Goal: Information Seeking & Learning: Learn about a topic

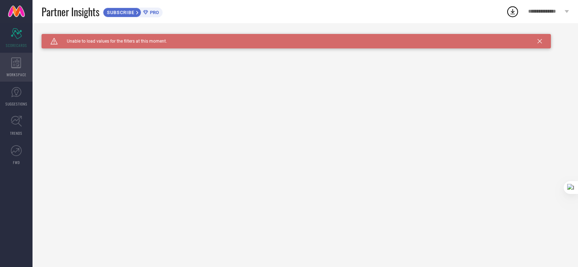
click at [12, 57] on icon at bounding box center [16, 62] width 10 height 11
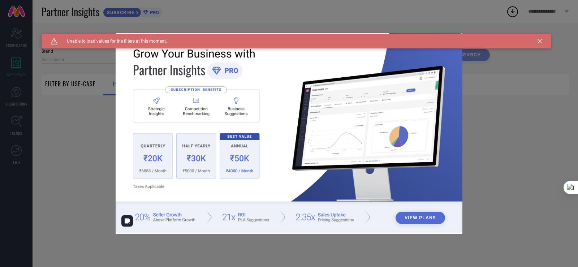
type input "1 STOP FASHION"
type input "All"
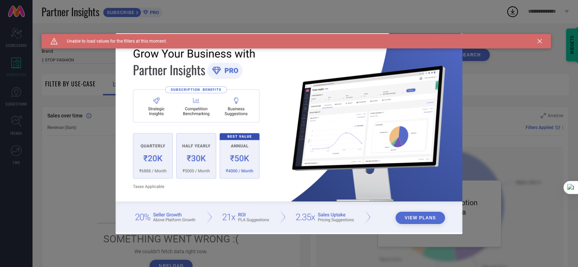
click at [541, 41] on icon at bounding box center [540, 41] width 4 height 4
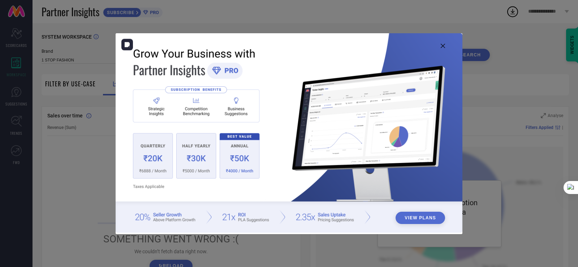
click at [441, 46] on icon at bounding box center [443, 46] width 4 height 4
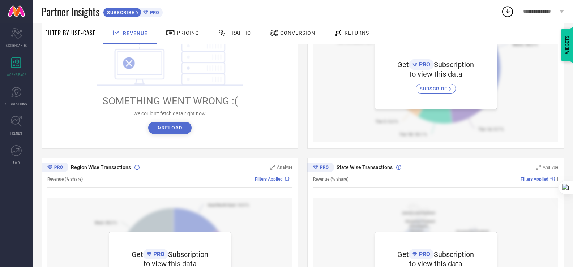
scroll to position [145, 0]
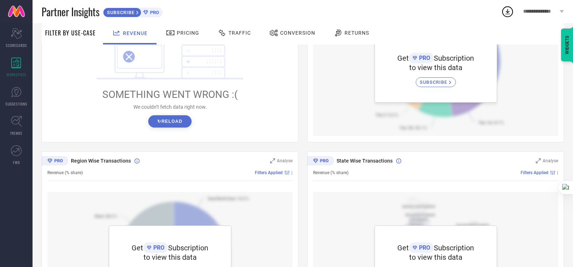
click at [171, 123] on button "↻ Reload" at bounding box center [169, 121] width 43 height 12
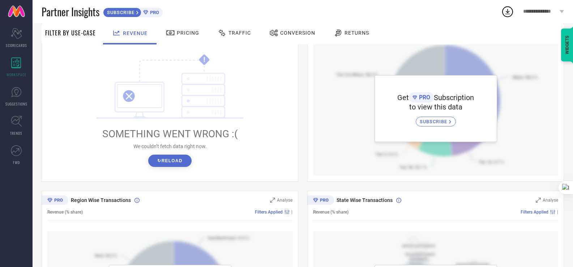
scroll to position [36, 0]
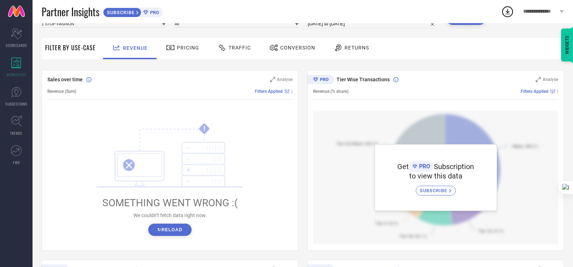
click at [185, 48] on span "Pricing" at bounding box center [188, 48] width 22 height 6
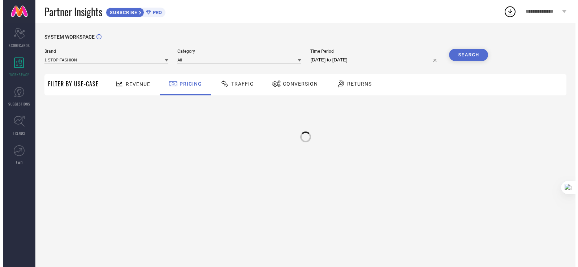
scroll to position [0, 0]
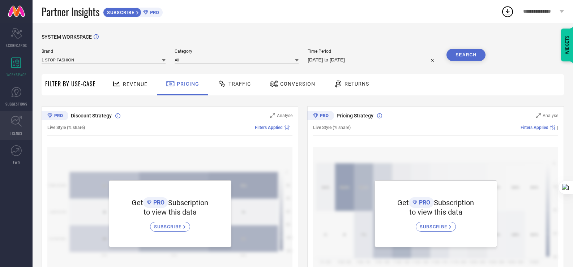
click at [17, 124] on icon at bounding box center [16, 121] width 11 height 11
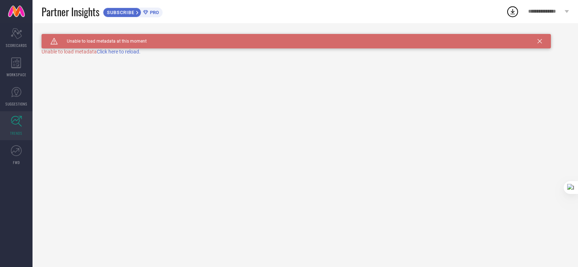
click at [125, 52] on span "Click here to reload." at bounding box center [119, 52] width 44 height 6
click at [125, 52] on div "Caution Created with Sketch. Unable to load metadata at this moment TRENDS Unab…" at bounding box center [306, 145] width 546 height 244
click at [125, 52] on span "Click here to reload." at bounding box center [119, 52] width 44 height 6
click at [125, 52] on div "Caution Created with Sketch. Unable to load metadata at this moment TRENDS" at bounding box center [306, 145] width 546 height 244
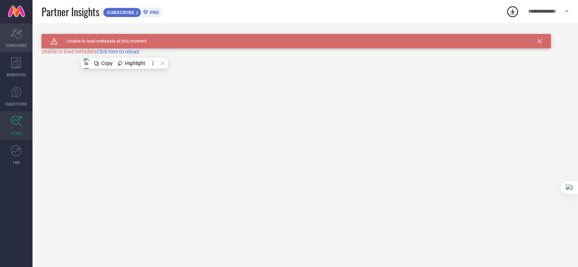
click at [18, 34] on icon at bounding box center [16, 33] width 11 height 11
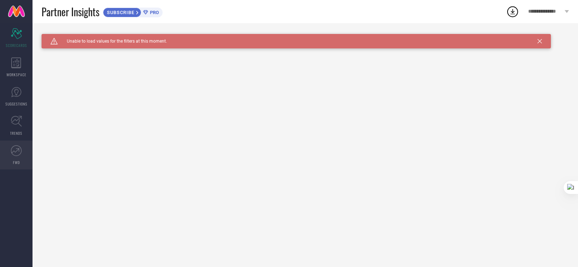
click at [14, 162] on span "FWD" at bounding box center [16, 162] width 7 height 5
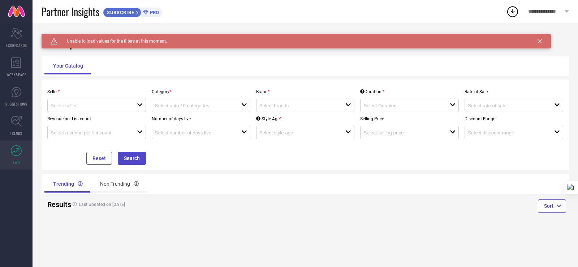
click at [104, 110] on div "open" at bounding box center [96, 105] width 99 height 13
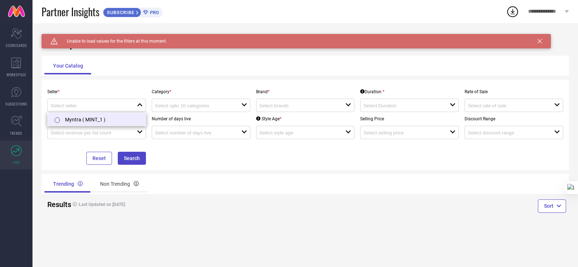
click at [100, 117] on li "Myntra ( MINT_1 )" at bounding box center [97, 119] width 98 height 13
type input "Myntra ( MINT_1 )"
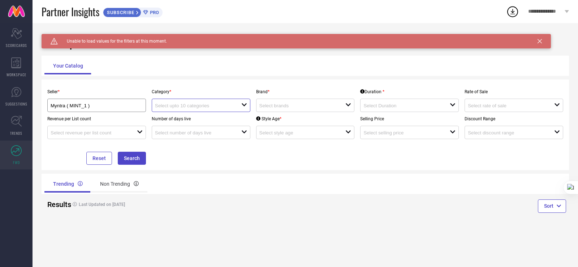
click at [181, 104] on input at bounding box center [194, 105] width 78 height 5
click at [181, 119] on div "No results found" at bounding box center [201, 118] width 99 height 12
click at [298, 110] on div "open" at bounding box center [305, 105] width 99 height 13
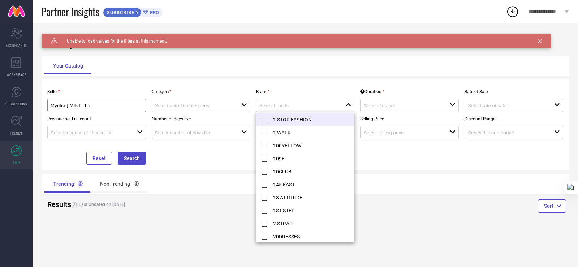
click at [297, 122] on li "1 STOP FASHION" at bounding box center [306, 119] width 98 height 13
type input "1 STOP FASHION"
click at [372, 103] on input at bounding box center [403, 105] width 78 height 5
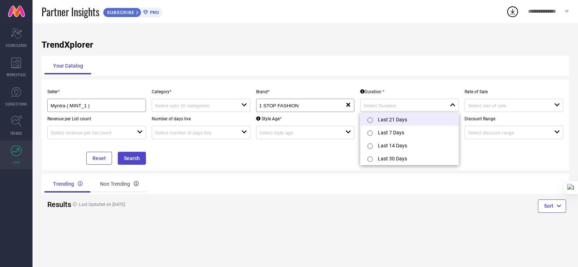
click at [371, 121] on input "radio" at bounding box center [370, 119] width 5 height 5
type input "Last 21 Days"
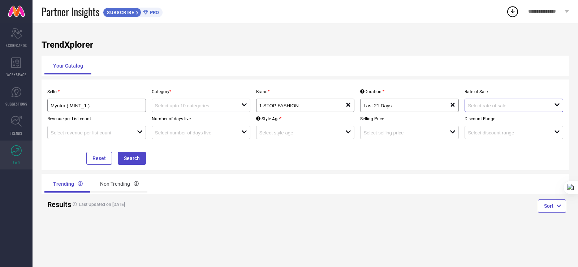
click at [504, 106] on input at bounding box center [507, 105] width 78 height 5
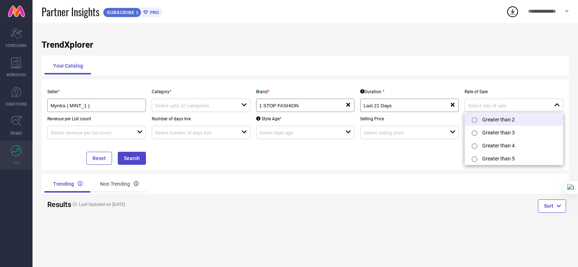
click at [473, 119] on input "radio" at bounding box center [474, 119] width 5 height 5
type input "Greater than 2"
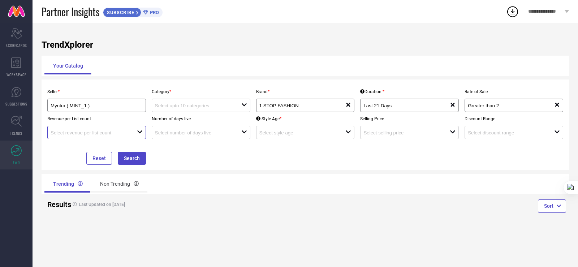
click at [121, 135] on input at bounding box center [90, 132] width 78 height 5
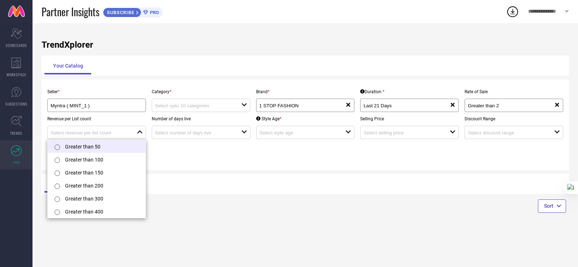
click at [58, 145] on input "radio" at bounding box center [57, 147] width 5 height 5
type input "Greater than 50"
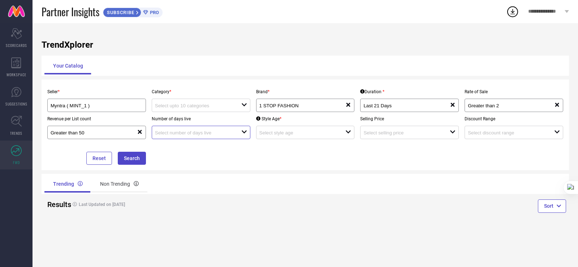
click at [194, 135] on input at bounding box center [194, 132] width 78 height 5
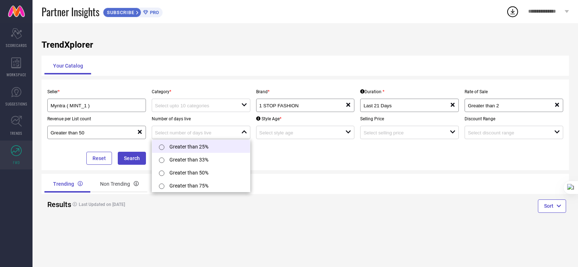
click at [161, 147] on input "radio" at bounding box center [161, 147] width 5 height 5
type input "Greater than 25%"
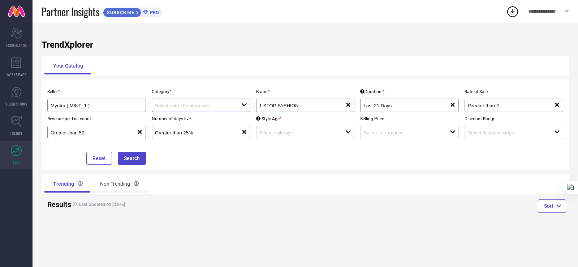
click at [204, 105] on input at bounding box center [194, 105] width 78 height 5
click at [282, 134] on input at bounding box center [299, 132] width 78 height 5
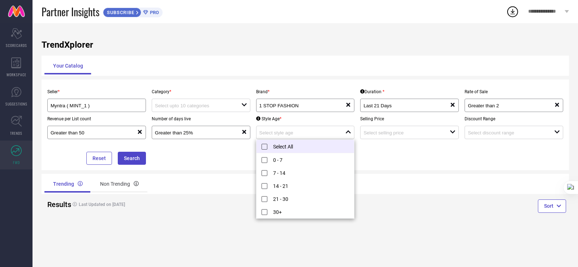
click at [260, 143] on li "Select All" at bounding box center [306, 146] width 98 height 13
type input "0 - 7, + 4 more"
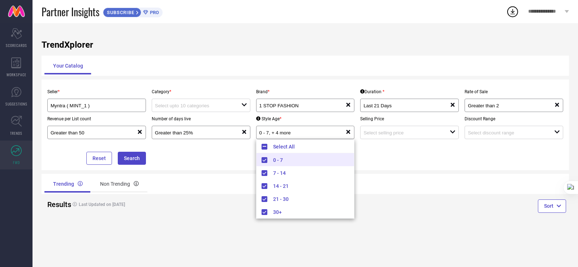
click at [371, 126] on div "Selling Price open" at bounding box center [409, 125] width 104 height 27
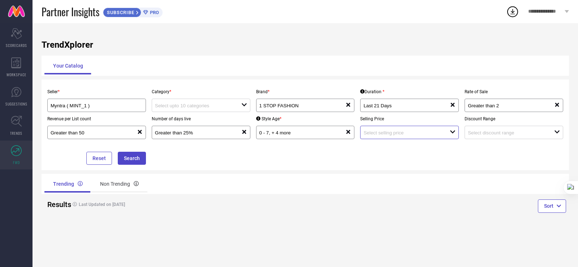
click at [371, 135] on input at bounding box center [403, 132] width 78 height 5
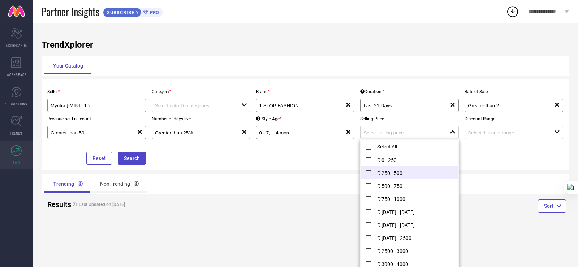
click at [367, 172] on li "₹ 250 - 500" at bounding box center [410, 172] width 98 height 13
type input "₹ 250 - 500"
click at [475, 131] on input at bounding box center [507, 132] width 78 height 5
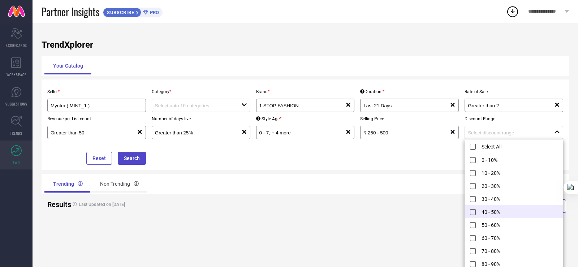
click at [473, 211] on li "40 - 50%" at bounding box center [514, 211] width 98 height 13
type input "40 - 50%"
click at [140, 164] on button "Search" at bounding box center [132, 158] width 28 height 13
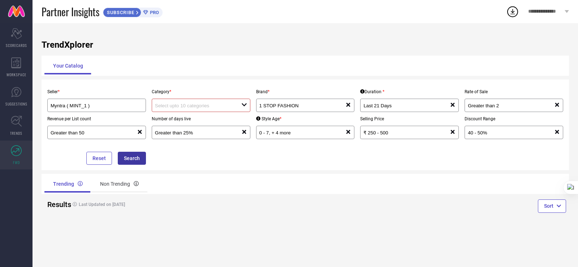
click at [129, 160] on button "Search" at bounding box center [132, 158] width 28 height 13
click at [192, 104] on input at bounding box center [194, 105] width 78 height 5
click at [198, 117] on div "No results found" at bounding box center [201, 118] width 99 height 12
click at [180, 115] on div "No results found" at bounding box center [201, 118] width 99 height 12
click at [189, 104] on input at bounding box center [194, 105] width 78 height 5
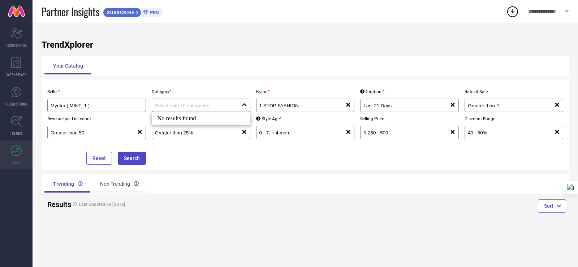
click at [189, 104] on input at bounding box center [194, 105] width 78 height 5
click at [240, 106] on div at bounding box center [198, 105] width 86 height 7
click at [212, 106] on input at bounding box center [194, 105] width 78 height 5
click at [200, 121] on div "No results found" at bounding box center [201, 118] width 99 height 12
click at [123, 105] on input "Myntra ( MINT_1 )" at bounding box center [92, 105] width 83 height 5
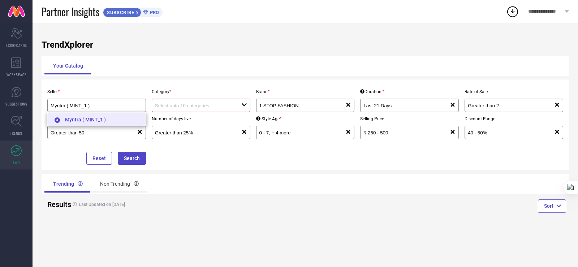
click at [109, 117] on li "Myntra ( MINT_1 )" at bounding box center [97, 119] width 98 height 13
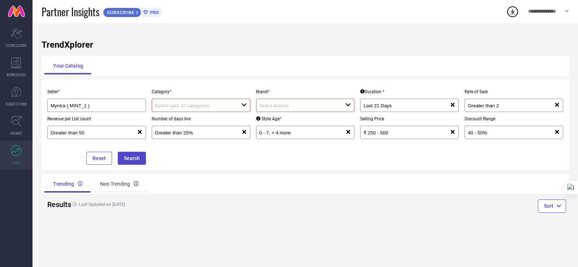
click at [177, 108] on input at bounding box center [194, 105] width 78 height 5
click at [174, 121] on div "No results found" at bounding box center [201, 118] width 99 height 12
click at [166, 168] on div "Seller * Myntra ( MINT_1 ) Category * close Brand * open Duration * Last 21 Day…" at bounding box center [306, 125] width 528 height 91
click at [129, 155] on button "Search" at bounding box center [132, 158] width 28 height 13
click at [113, 180] on div "Non Trending" at bounding box center [119, 183] width 56 height 17
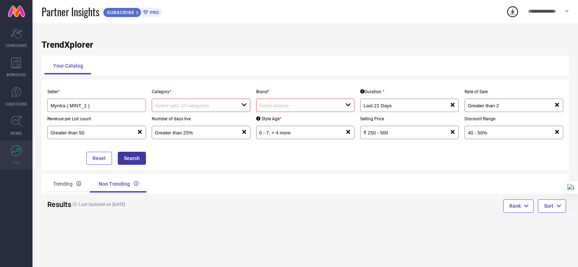
click at [125, 161] on button "Search" at bounding box center [132, 158] width 28 height 13
